Goal: Information Seeking & Learning: Learn about a topic

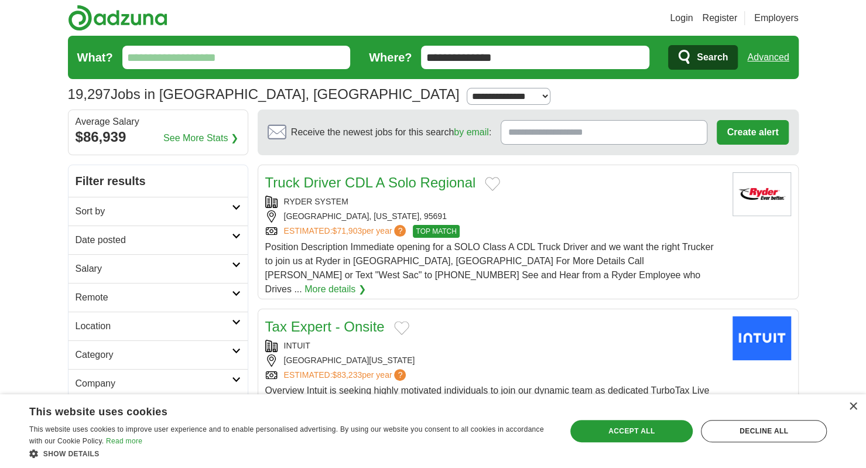
click at [191, 234] on h2 "Date posted" at bounding box center [154, 240] width 156 height 14
click at [117, 285] on link "Last 3 days" at bounding box center [158, 285] width 165 height 14
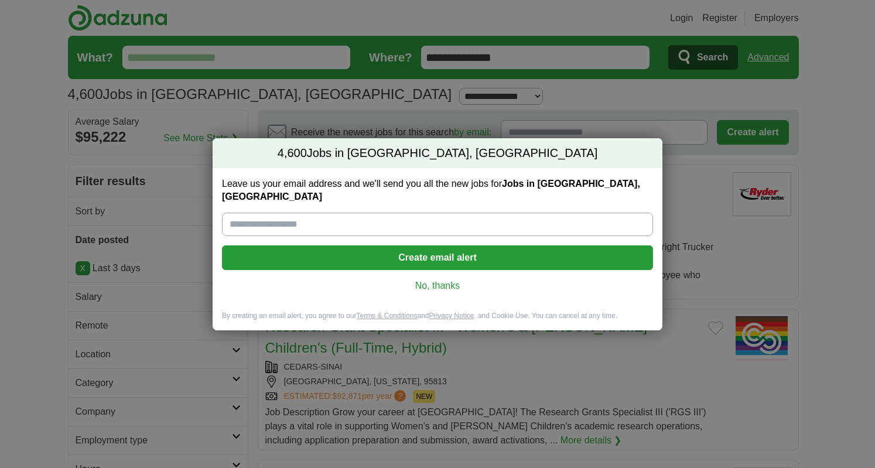
click at [436, 279] on link "No, thanks" at bounding box center [437, 285] width 412 height 13
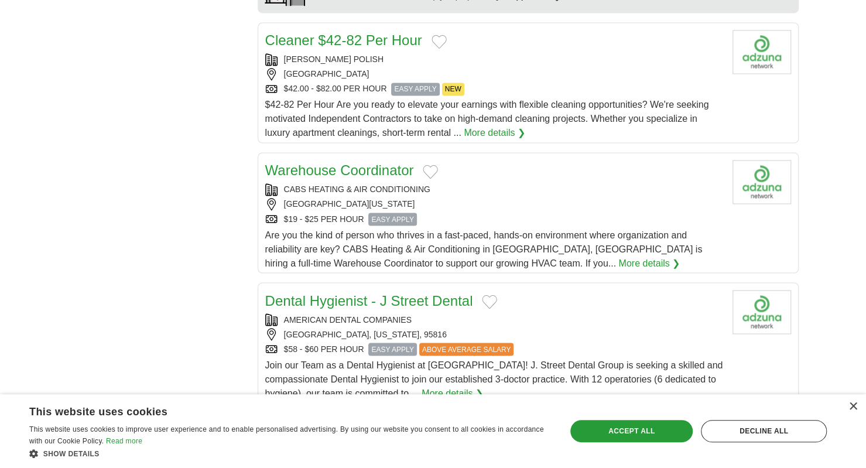
scroll to position [1113, 0]
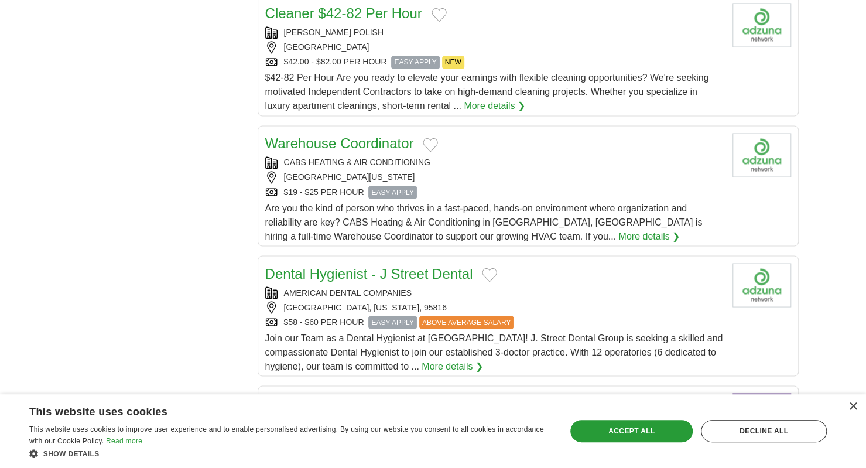
click at [619, 229] on link "More details ❯" at bounding box center [650, 236] width 62 height 14
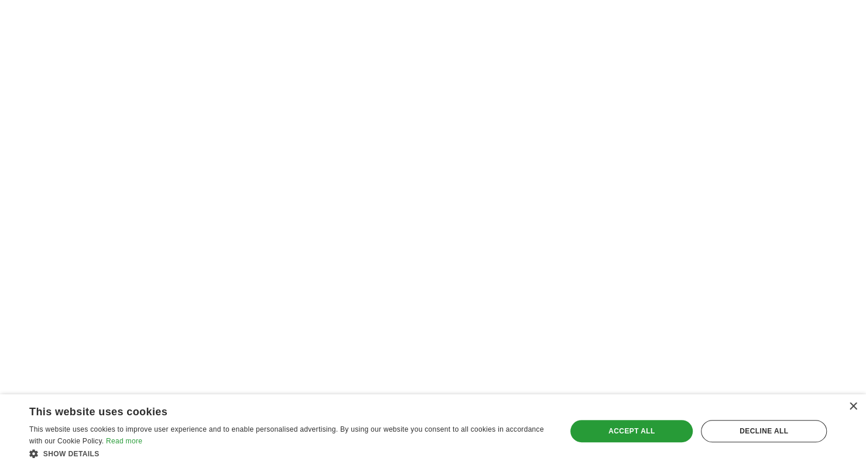
scroll to position [2050, 0]
